Goal: Navigation & Orientation: Find specific page/section

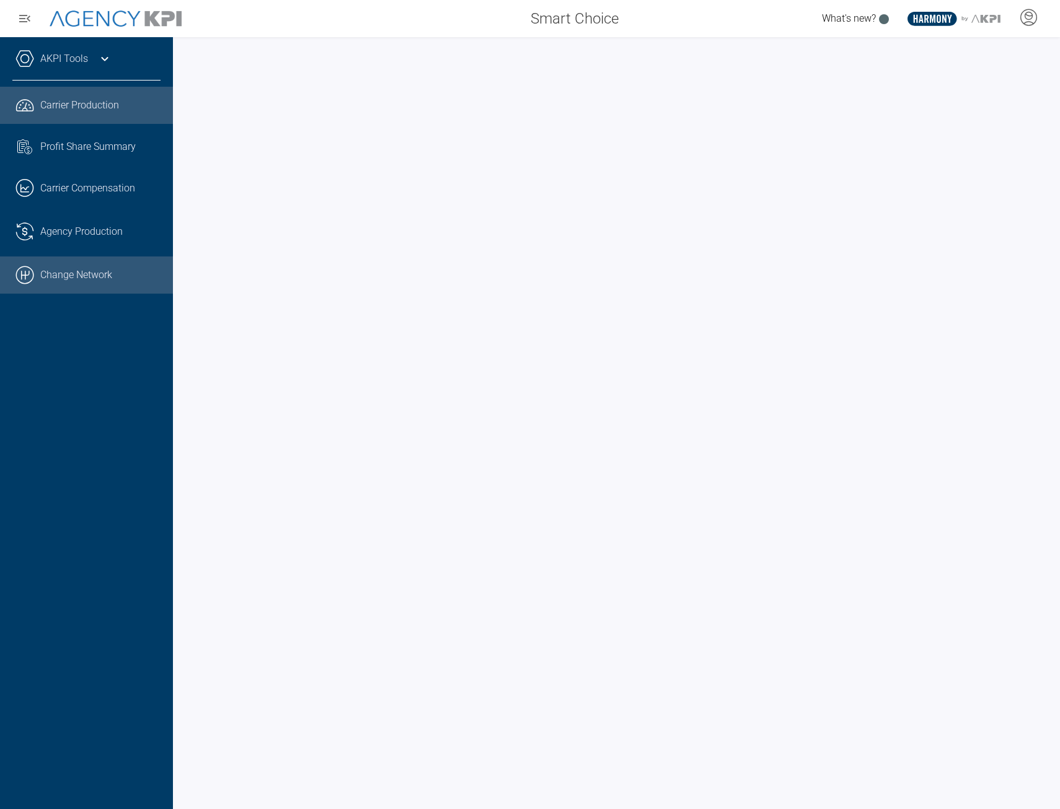
click at [97, 281] on link ".cls-1{fill:none;stroke:#000;stroke-linecap:round;stroke-linejoin:round;stroke-…" at bounding box center [86, 275] width 173 height 37
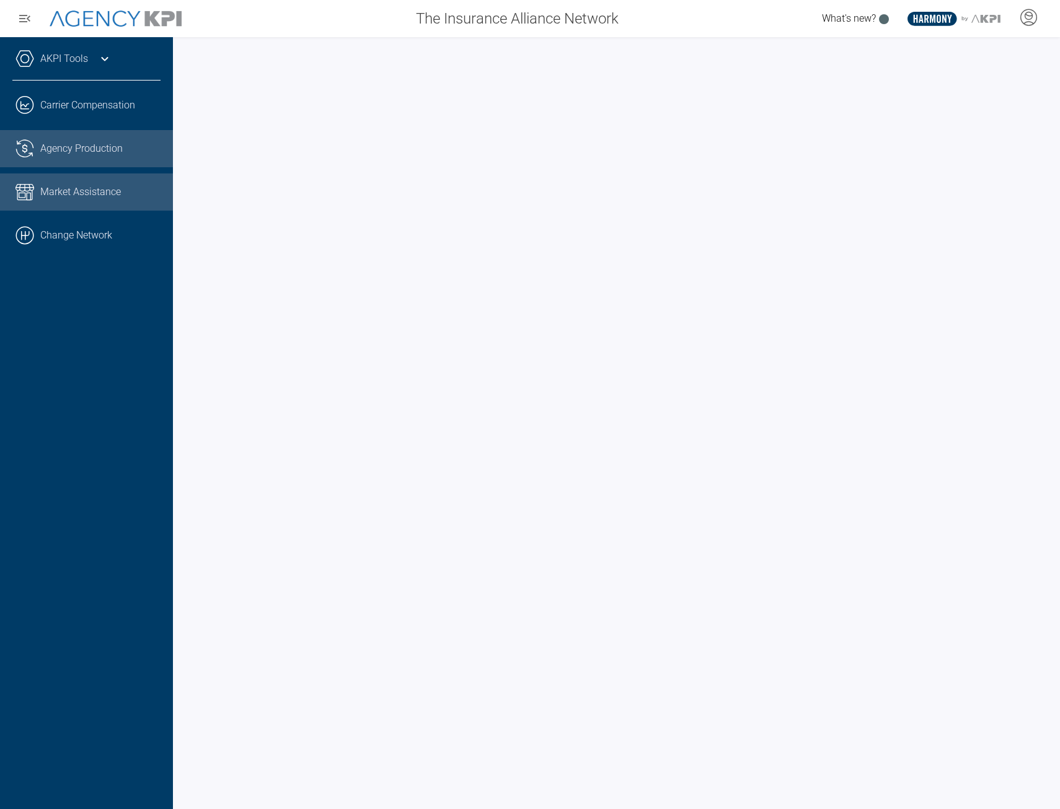
click at [60, 144] on span "Agency Production" at bounding box center [81, 148] width 82 height 15
click at [64, 56] on link "AKPI Tools" at bounding box center [64, 58] width 48 height 15
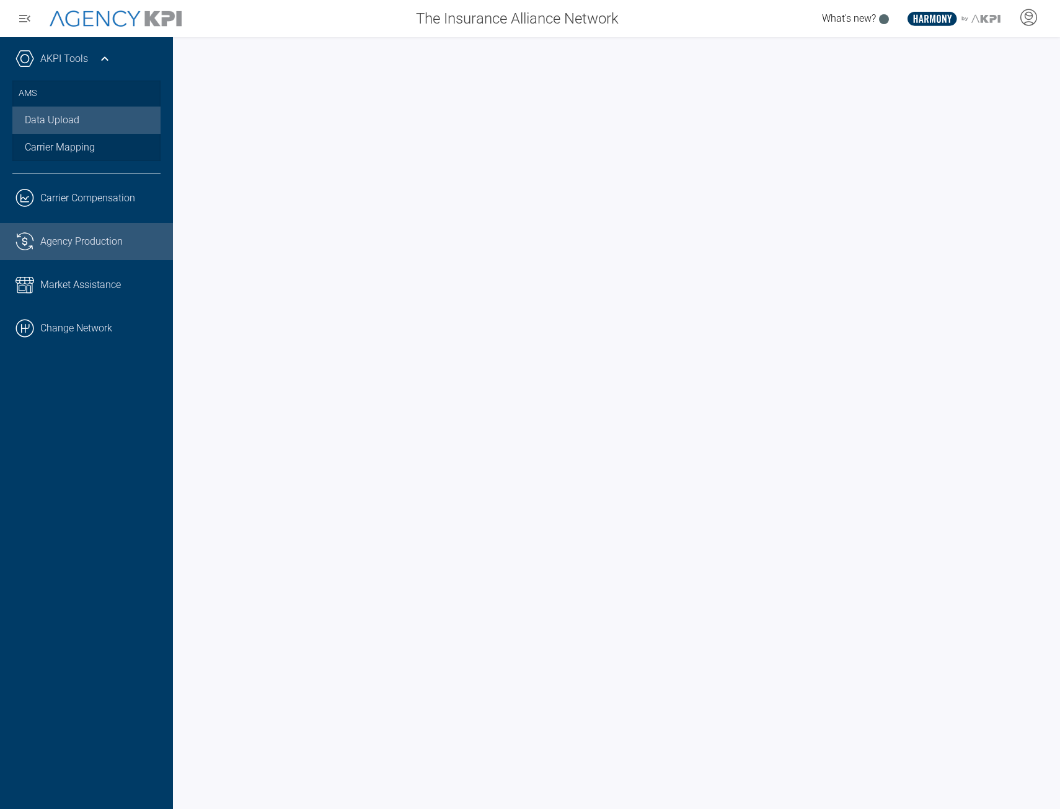
click at [67, 123] on link "Data Upload" at bounding box center [86, 120] width 148 height 27
click at [99, 152] on link "Carrier Mapping" at bounding box center [86, 147] width 148 height 27
click at [73, 123] on link "Data Upload" at bounding box center [86, 120] width 148 height 27
click at [85, 136] on link "Carrier Mapping" at bounding box center [86, 147] width 148 height 27
